Goal: Task Accomplishment & Management: Manage account settings

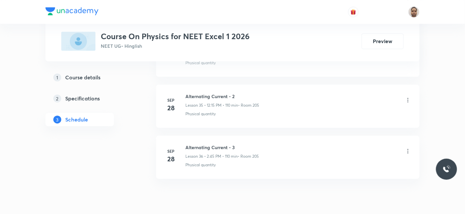
scroll to position [2142, 0]
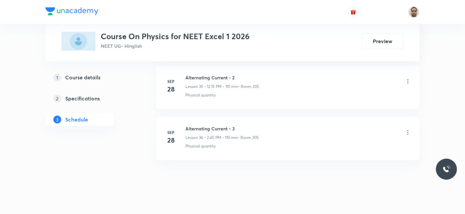
click at [230, 125] on h6 "Alternating Current - 3" at bounding box center [221, 128] width 73 height 7
click at [229, 125] on h6 "Alternating Current - 3" at bounding box center [221, 128] width 73 height 7
click at [223, 125] on h6 "Alternating Current - 3" at bounding box center [221, 128] width 73 height 7
click at [222, 125] on h6 "Alternating Current - 3" at bounding box center [221, 128] width 73 height 7
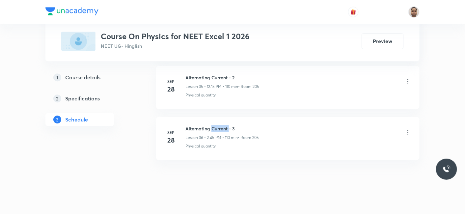
click at [222, 125] on h6 "Alternating Current - 3" at bounding box center [221, 128] width 73 height 7
click at [211, 125] on h6 "Alternating Current - 3" at bounding box center [221, 128] width 73 height 7
copy h6 "Alternating Current - 3"
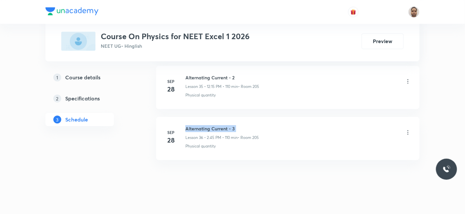
drag, startPoint x: 316, startPoint y: 170, endPoint x: 453, endPoint y: 182, distance: 138.0
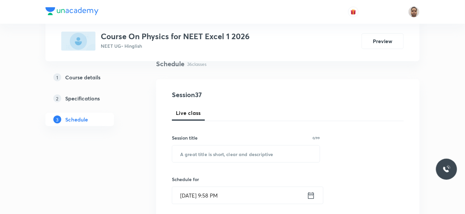
scroll to position [73, 0]
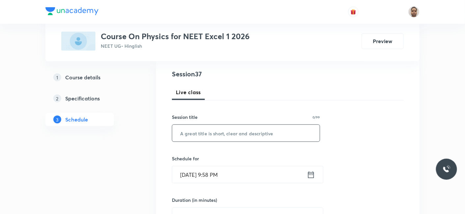
click at [211, 140] on input "text" at bounding box center [245, 133] width 147 height 17
paste input "E.M WAVES"
type input "E.M WAVES - 1"
click at [203, 173] on input "[DATE] 9:58 PM" at bounding box center [239, 174] width 135 height 17
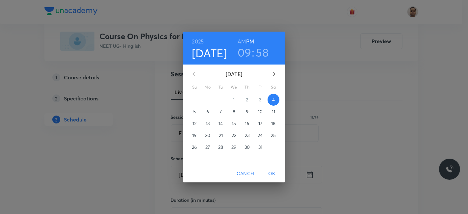
click at [192, 113] on span "5" at bounding box center [195, 111] width 12 height 7
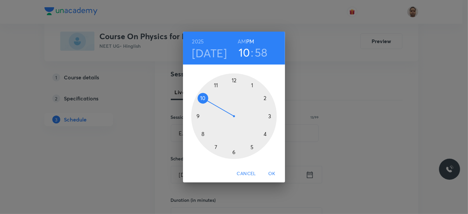
drag, startPoint x: 198, startPoint y: 117, endPoint x: 204, endPoint y: 97, distance: 20.3
click at [204, 97] on div at bounding box center [234, 116] width 86 height 86
click at [245, 38] on h6 "AM" at bounding box center [242, 41] width 8 height 9
drag, startPoint x: 228, startPoint y: 79, endPoint x: 235, endPoint y: 79, distance: 6.3
click at [235, 79] on div at bounding box center [234, 116] width 86 height 86
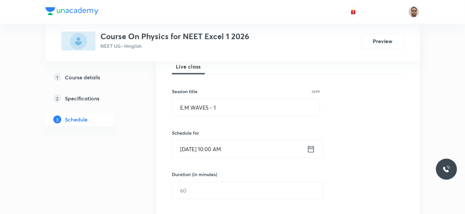
scroll to position [110, 0]
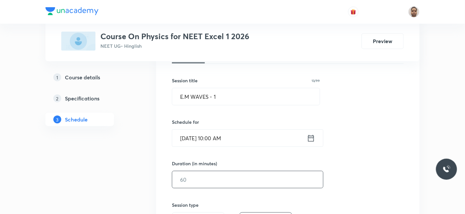
click at [198, 178] on input "text" at bounding box center [247, 179] width 151 height 17
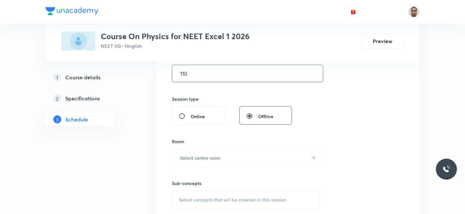
scroll to position [219, 0]
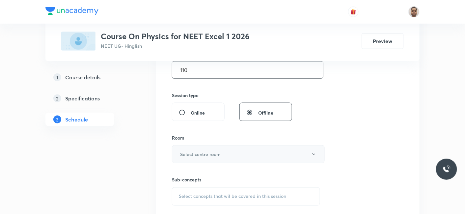
type input "110"
click at [196, 155] on h6 "Select centre room" at bounding box center [200, 154] width 40 height 7
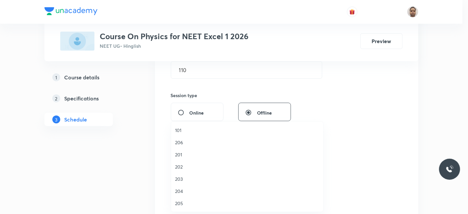
click at [180, 191] on span "204" at bounding box center [247, 191] width 144 height 7
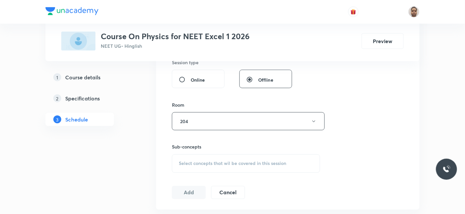
scroll to position [292, 0]
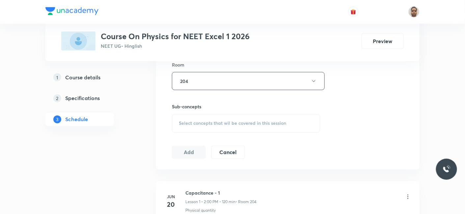
click at [193, 121] on span "Select concepts that wil be covered in this session" at bounding box center [232, 123] width 107 height 5
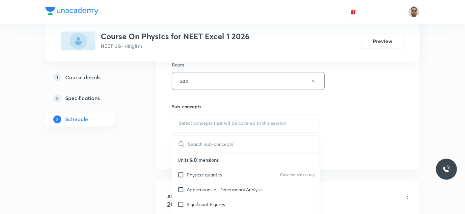
click at [193, 171] on p "Physical quantity" at bounding box center [205, 174] width 36 height 7
checkbox input "true"
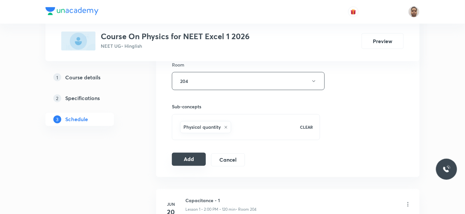
click at [187, 163] on button "Add" at bounding box center [189, 159] width 34 height 13
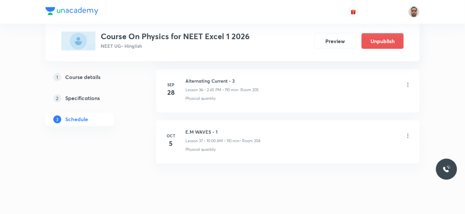
scroll to position [1891, 0]
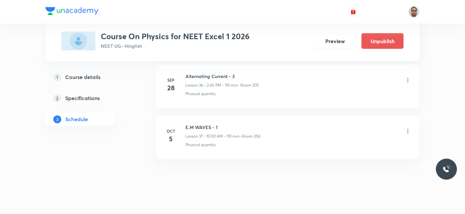
click at [198, 124] on h6 "E.M WAVES - 1" at bounding box center [222, 127] width 75 height 7
copy h6 "E.M WAVES - 1"
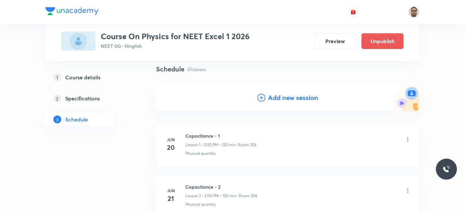
scroll to position [73, 0]
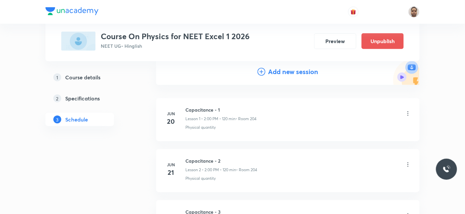
click at [283, 70] on h4 "Add new session" at bounding box center [293, 72] width 50 height 10
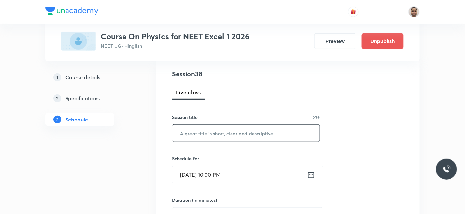
click at [216, 134] on input "text" at bounding box center [245, 133] width 147 height 17
paste input "E.M WAVES - 1"
type input "E.M WAVES - 2"
click at [200, 177] on input "[DATE] 10:00 PM" at bounding box center [239, 174] width 135 height 17
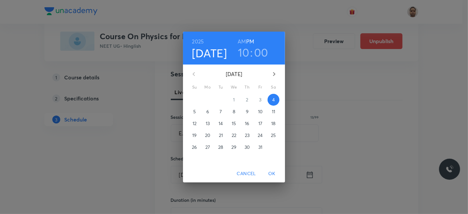
click at [193, 112] on p "5" at bounding box center [194, 111] width 3 height 7
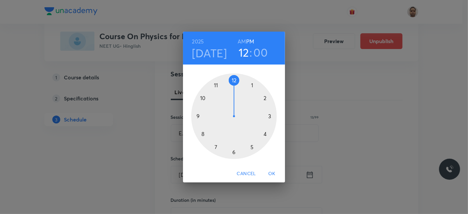
drag, startPoint x: 198, startPoint y: 97, endPoint x: 231, endPoint y: 86, distance: 34.5
click at [231, 86] on div at bounding box center [234, 116] width 86 height 86
drag, startPoint x: 233, startPoint y: 81, endPoint x: 273, endPoint y: 117, distance: 54.7
click at [273, 117] on div at bounding box center [234, 116] width 86 height 86
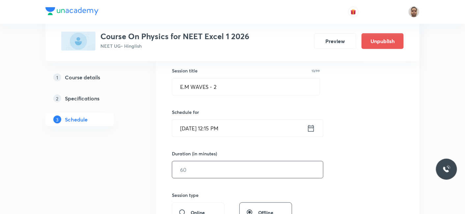
scroll to position [146, 0]
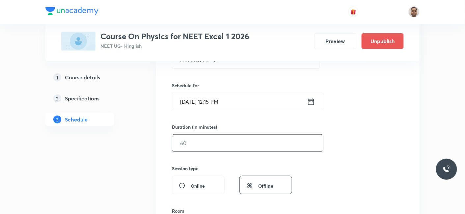
click at [195, 140] on input "text" at bounding box center [247, 143] width 151 height 17
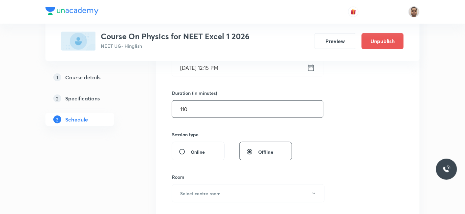
scroll to position [219, 0]
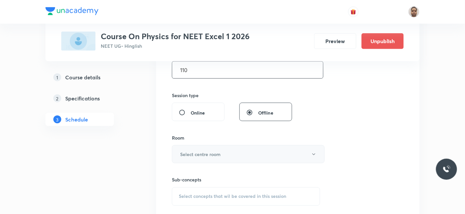
type input "110"
click at [195, 152] on h6 "Select centre room" at bounding box center [200, 154] width 40 height 7
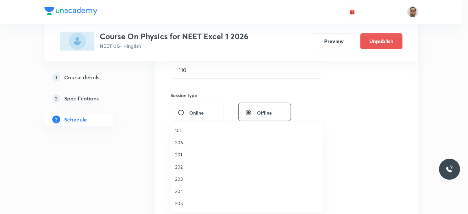
click at [182, 199] on li "205" at bounding box center [247, 203] width 152 height 12
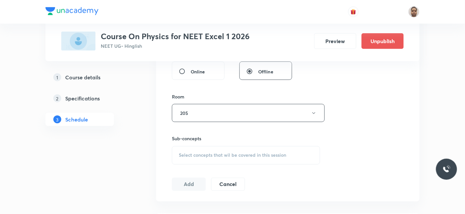
scroll to position [329, 0]
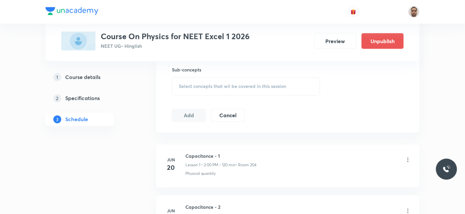
click at [191, 89] on div "Select concepts that wil be covered in this session" at bounding box center [246, 86] width 148 height 18
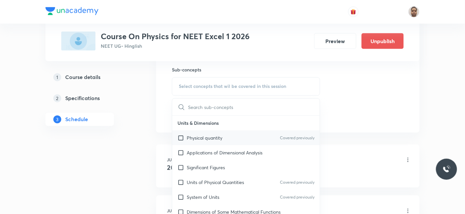
click at [196, 139] on p "Physical quantity" at bounding box center [205, 138] width 36 height 7
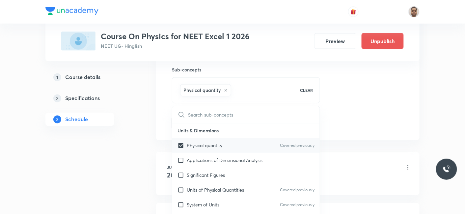
checkbox input "true"
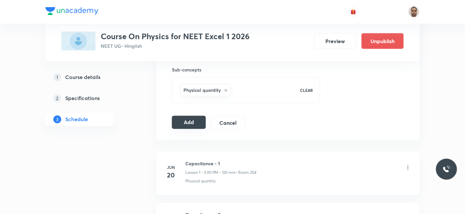
click at [190, 121] on button "Add" at bounding box center [189, 122] width 34 height 13
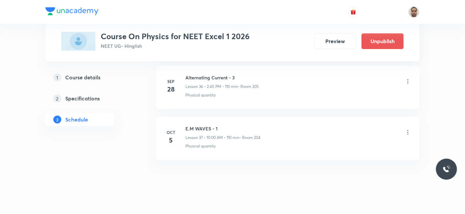
scroll to position [1891, 0]
click at [409, 179] on icon at bounding box center [407, 182] width 7 height 7
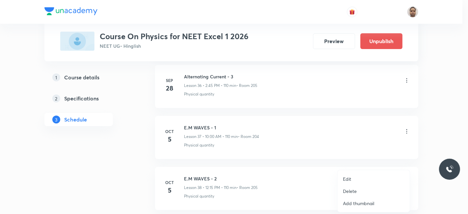
click at [345, 179] on p "Edit" at bounding box center [347, 178] width 8 height 7
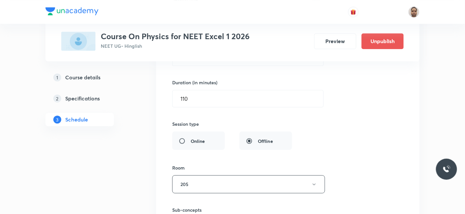
scroll to position [2110, 0]
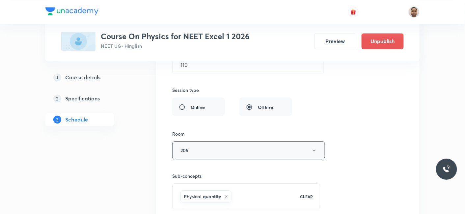
click at [194, 141] on button "205" at bounding box center [248, 150] width 153 height 18
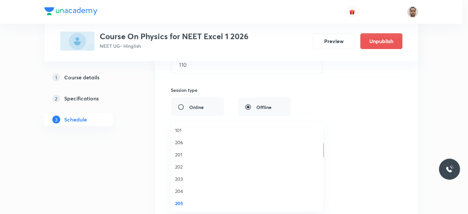
click at [182, 190] on span "204" at bounding box center [247, 191] width 144 height 7
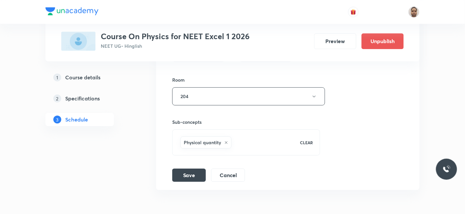
scroll to position [2194, 0]
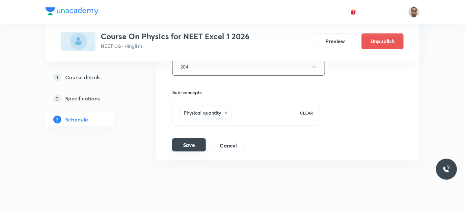
click at [184, 138] on button "Save" at bounding box center [189, 144] width 34 height 13
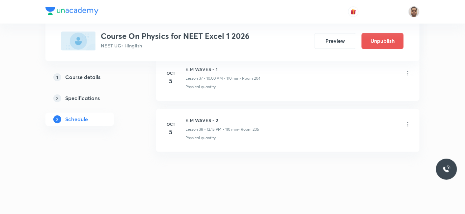
scroll to position [1942, 0]
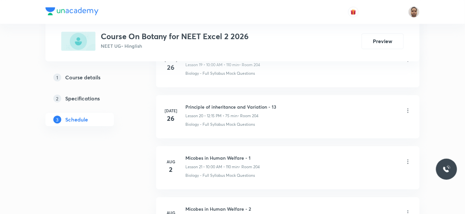
scroll to position [1583, 0]
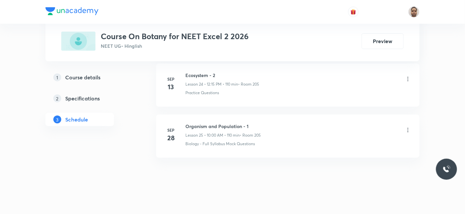
click at [227, 123] on h6 "Organism and Population - 1" at bounding box center [222, 126] width 75 height 7
copy h6 "Organism and Population - 1"
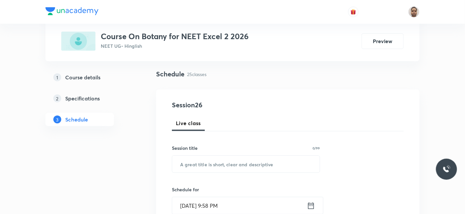
scroll to position [73, 0]
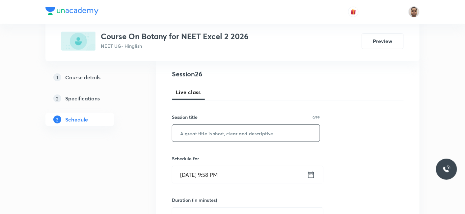
click at [231, 129] on input "text" at bounding box center [245, 133] width 147 height 17
paste input "Organism and Population - 1"
type input "Organism and Population - 2"
click at [229, 172] on input "[DATE] 9:58 PM" at bounding box center [239, 174] width 135 height 17
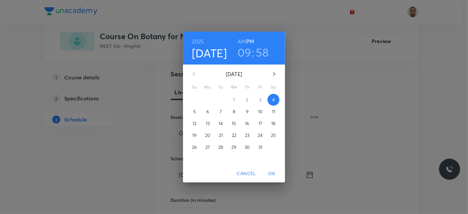
click at [196, 109] on span "5" at bounding box center [195, 111] width 12 height 7
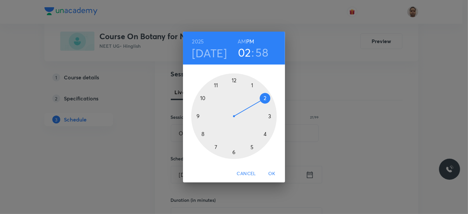
drag, startPoint x: 200, startPoint y: 114, endPoint x: 262, endPoint y: 101, distance: 63.2
click at [262, 101] on div at bounding box center [234, 116] width 86 height 86
drag, startPoint x: 222, startPoint y: 79, endPoint x: 202, endPoint y: 115, distance: 41.7
click at [202, 115] on div at bounding box center [234, 116] width 86 height 86
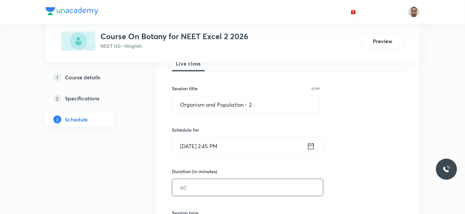
scroll to position [146, 0]
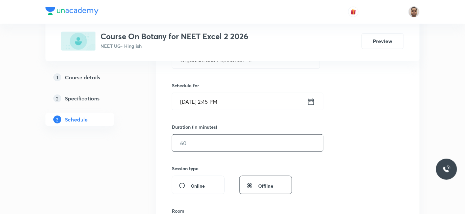
click at [203, 142] on input "text" at bounding box center [247, 143] width 151 height 17
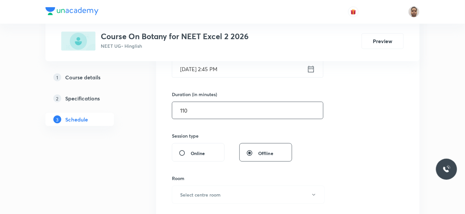
scroll to position [219, 0]
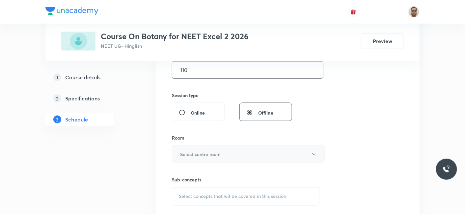
type input "110"
click at [191, 151] on h6 "Select centre room" at bounding box center [200, 154] width 40 height 7
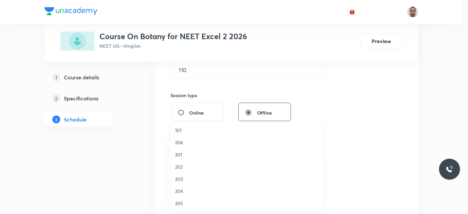
click at [179, 201] on span "205" at bounding box center [247, 203] width 144 height 7
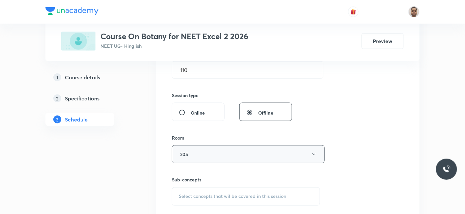
click at [193, 155] on button "205" at bounding box center [248, 154] width 153 height 18
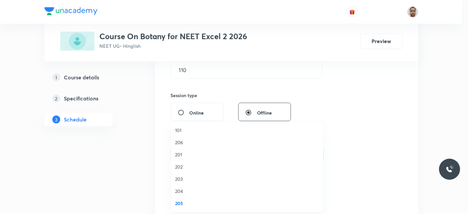
click at [183, 192] on span "204" at bounding box center [247, 191] width 144 height 7
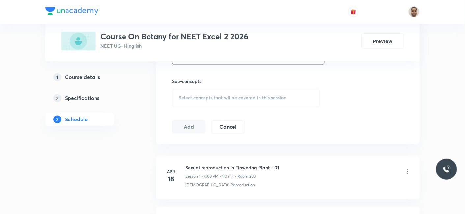
scroll to position [329, 0]
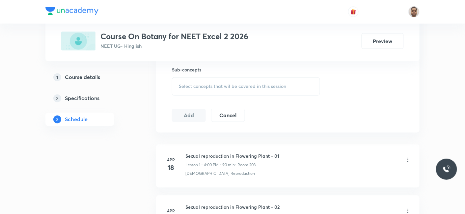
click at [191, 86] on span "Select concepts that wil be covered in this session" at bounding box center [232, 86] width 107 height 5
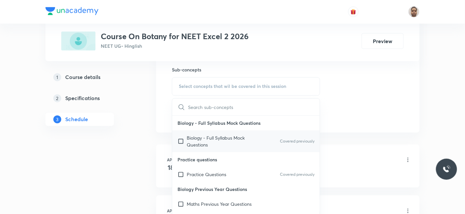
click at [191, 138] on p "Biology - Full Syllabus Mock Questions" at bounding box center [220, 142] width 66 height 14
checkbox input "true"
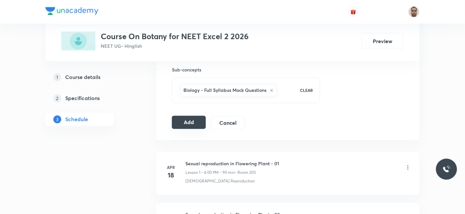
click at [185, 119] on button "Add" at bounding box center [189, 122] width 34 height 13
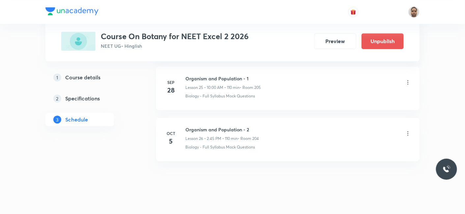
scroll to position [1332, 0]
